Goal: Navigation & Orientation: Find specific page/section

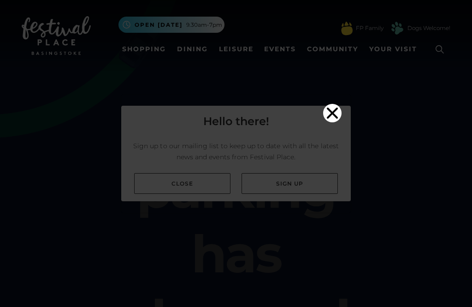
click at [326, 104] on icon "Close" at bounding box center [332, 113] width 18 height 18
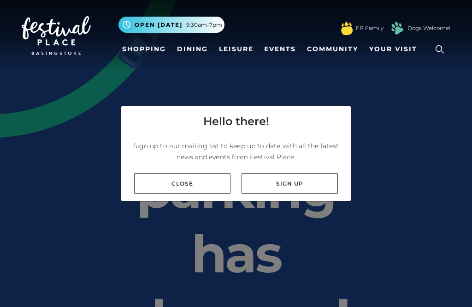
click at [201, 194] on link "Close" at bounding box center [182, 183] width 96 height 21
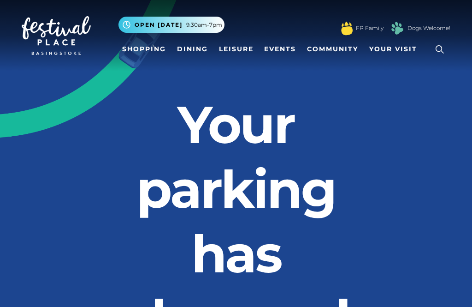
click at [146, 51] on link "Shopping" at bounding box center [143, 49] width 51 height 17
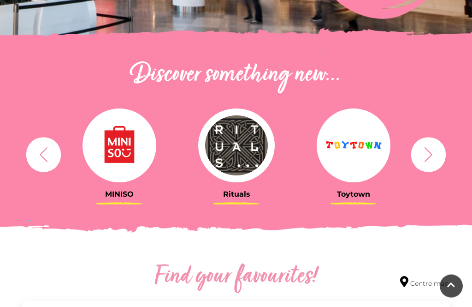
scroll to position [281, 0]
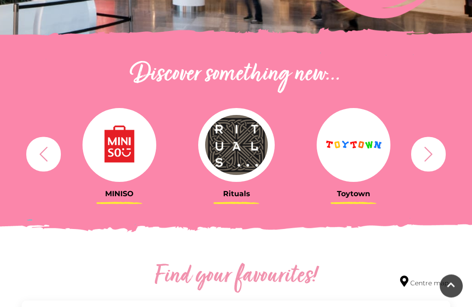
click at [113, 196] on h3 "MINISO" at bounding box center [119, 193] width 103 height 9
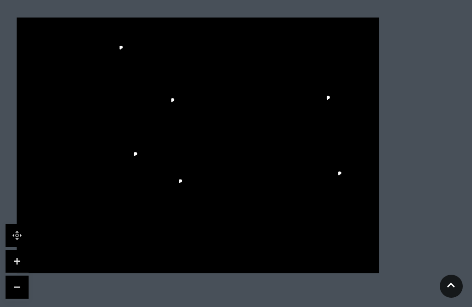
scroll to position [102, 0]
